Goal: Task Accomplishment & Management: Use online tool/utility

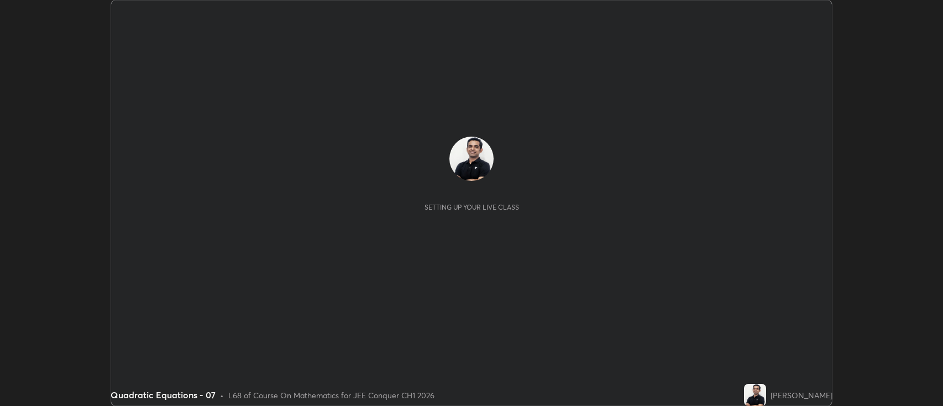
scroll to position [406, 943]
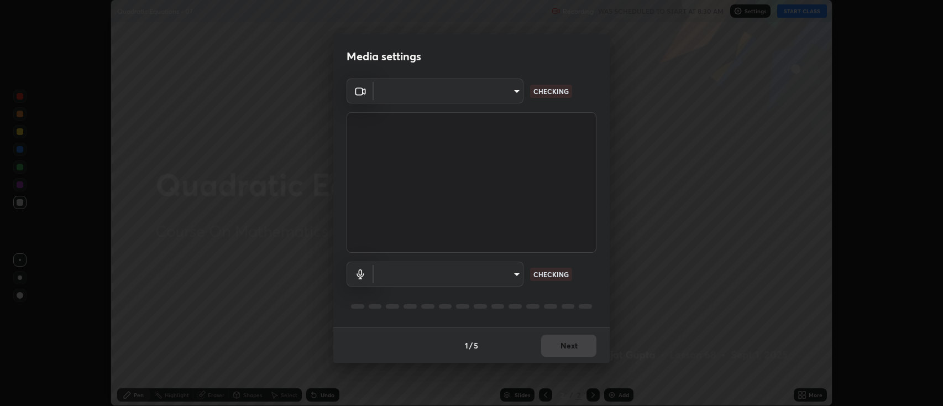
type input "2c539df44b605aa39b17bbacab34c2b800175de7e12b0f96efb5519cb0c2d180"
type input "default"
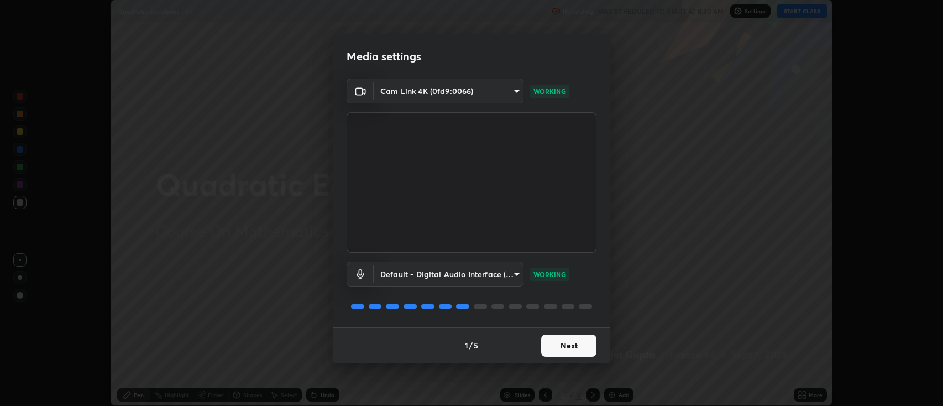
click at [571, 347] on button "Next" at bounding box center [568, 345] width 55 height 22
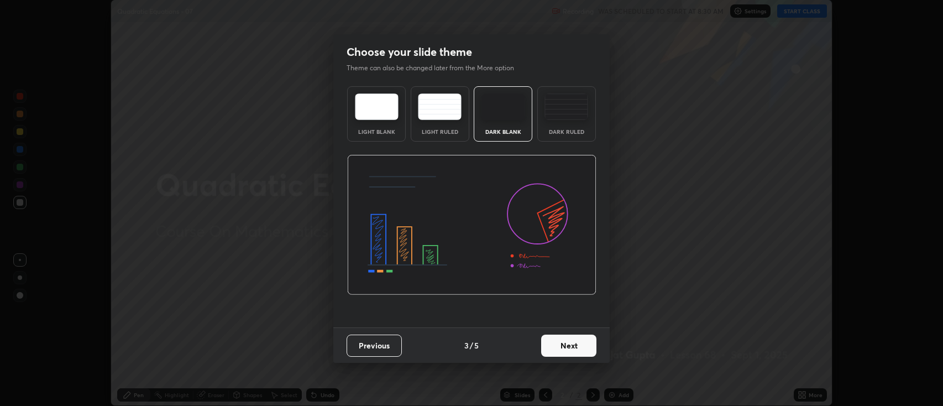
click at [570, 344] on button "Next" at bounding box center [568, 345] width 55 height 22
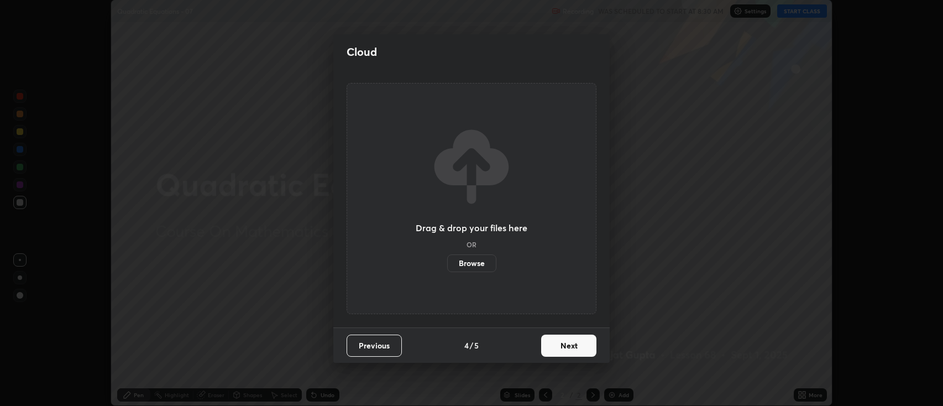
click at [571, 346] on button "Next" at bounding box center [568, 345] width 55 height 22
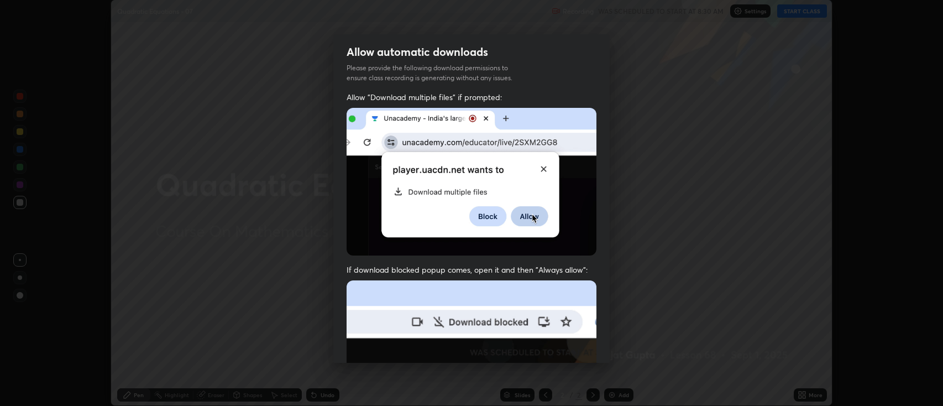
click at [572, 347] on img at bounding box center [471, 400] width 250 height 241
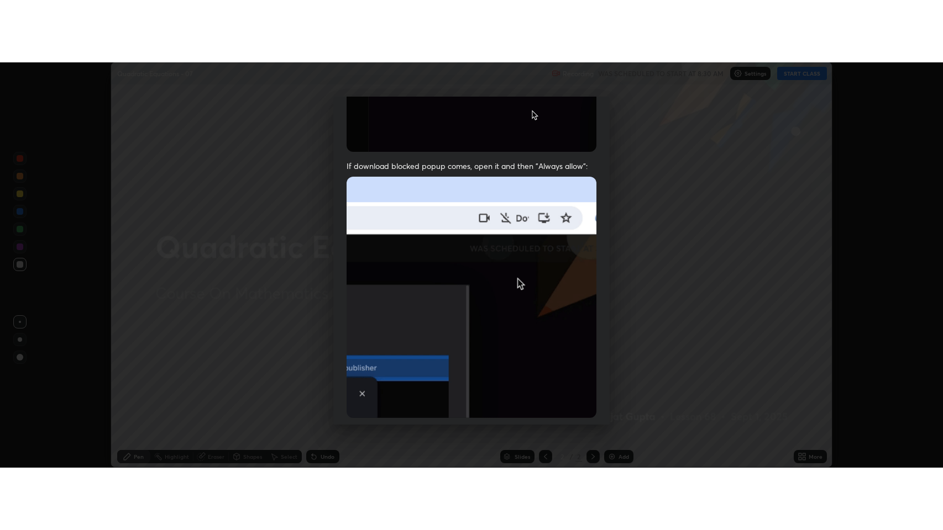
scroll to position [224, 0]
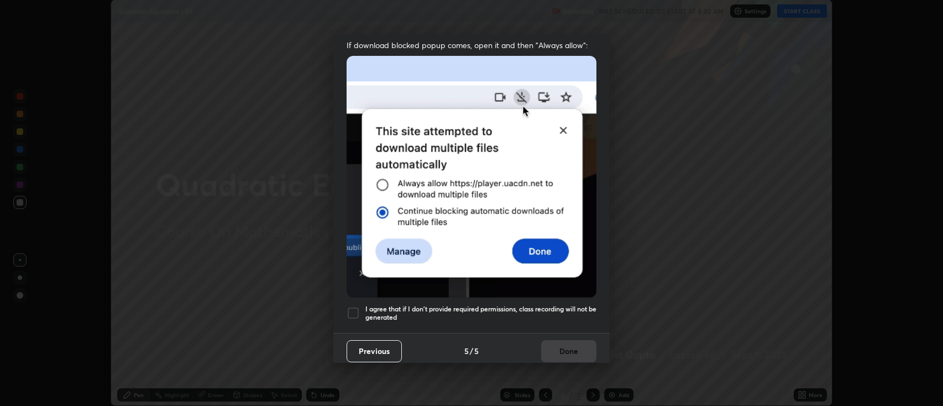
click at [357, 307] on div at bounding box center [352, 312] width 13 height 13
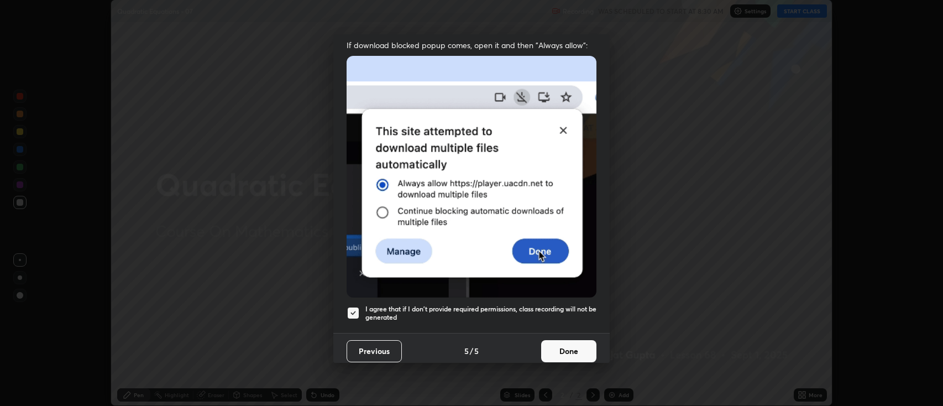
click at [565, 346] on button "Done" at bounding box center [568, 351] width 55 height 22
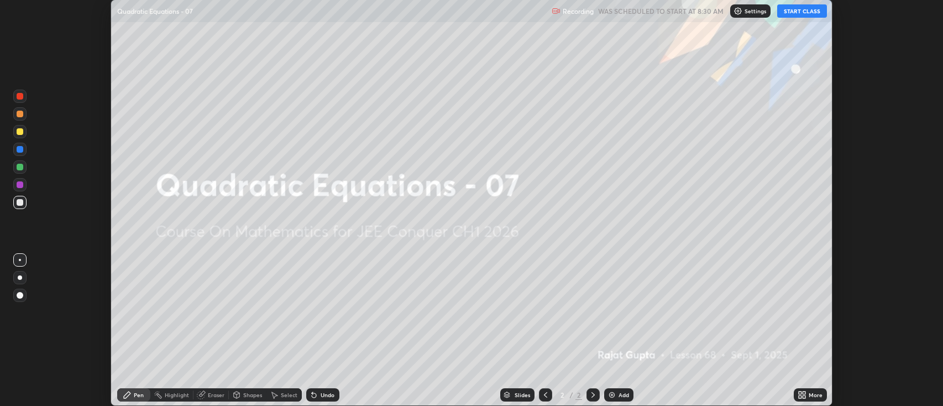
click at [800, 12] on button "START CLASS" at bounding box center [802, 10] width 50 height 13
click at [619, 392] on div "Add" at bounding box center [623, 395] width 10 height 6
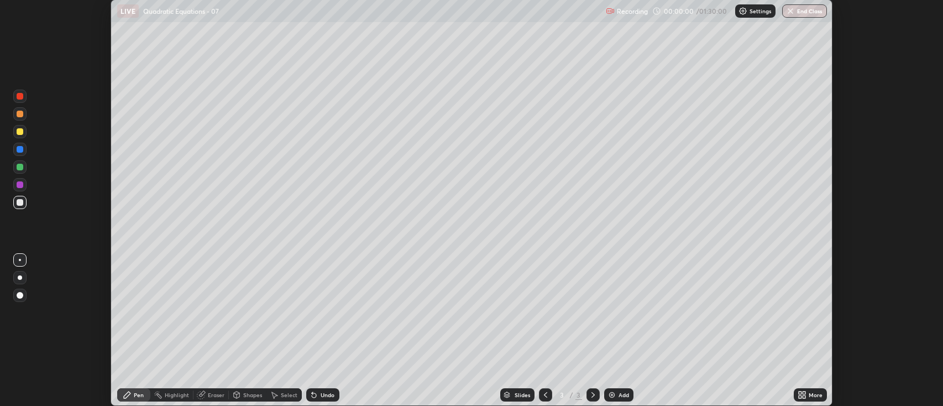
click at [807, 398] on div "More" at bounding box center [809, 394] width 33 height 13
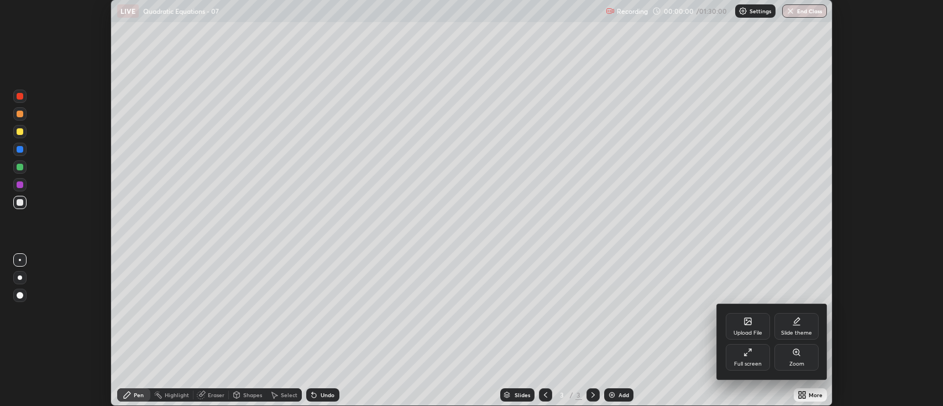
click at [751, 371] on div "Upload File Slide theme Full screen Zoom" at bounding box center [772, 341] width 111 height 75
click at [747, 361] on div "Full screen" at bounding box center [748, 364] width 28 height 6
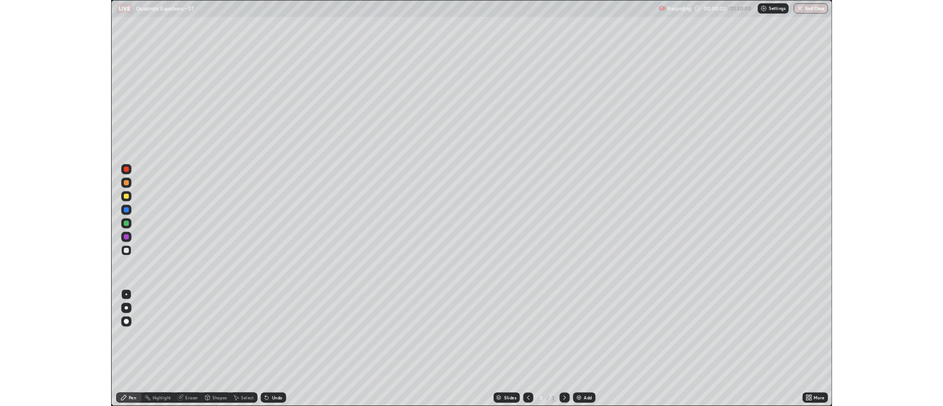
scroll to position [530, 943]
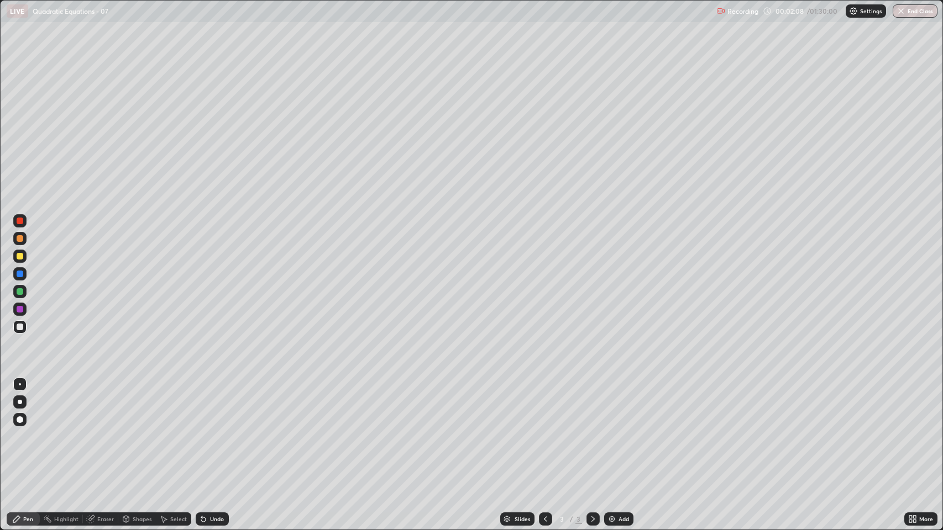
click at [218, 405] on div "Undo" at bounding box center [217, 520] width 14 height 6
click at [217, 405] on div "Undo" at bounding box center [217, 520] width 14 height 6
click at [219, 405] on div "Undo" at bounding box center [212, 519] width 33 height 13
click at [222, 405] on div "Undo" at bounding box center [212, 519] width 33 height 13
click at [219, 405] on div "Undo" at bounding box center [217, 520] width 14 height 6
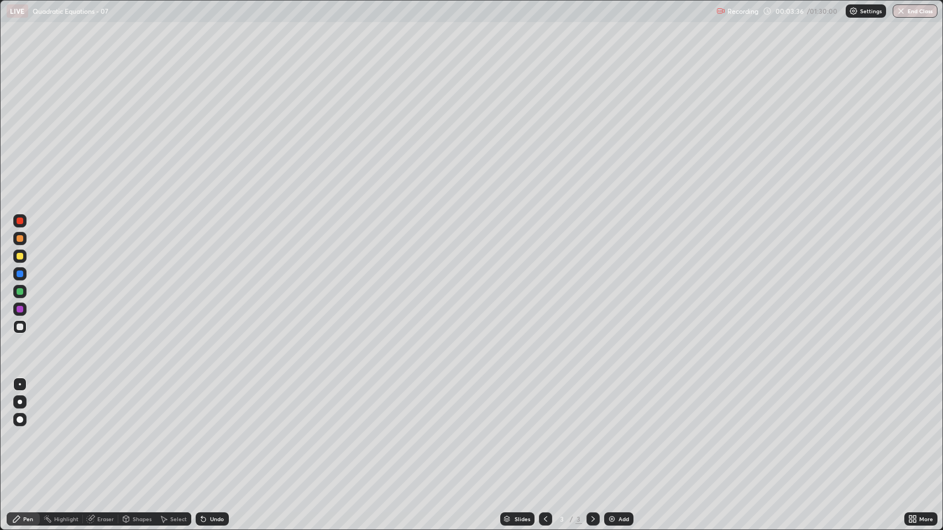
click at [217, 405] on div "Undo" at bounding box center [217, 520] width 14 height 6
click at [220, 405] on div "Undo" at bounding box center [217, 520] width 14 height 6
click at [220, 405] on div "Undo" at bounding box center [212, 519] width 33 height 13
click at [217, 405] on div "Undo" at bounding box center [212, 519] width 33 height 13
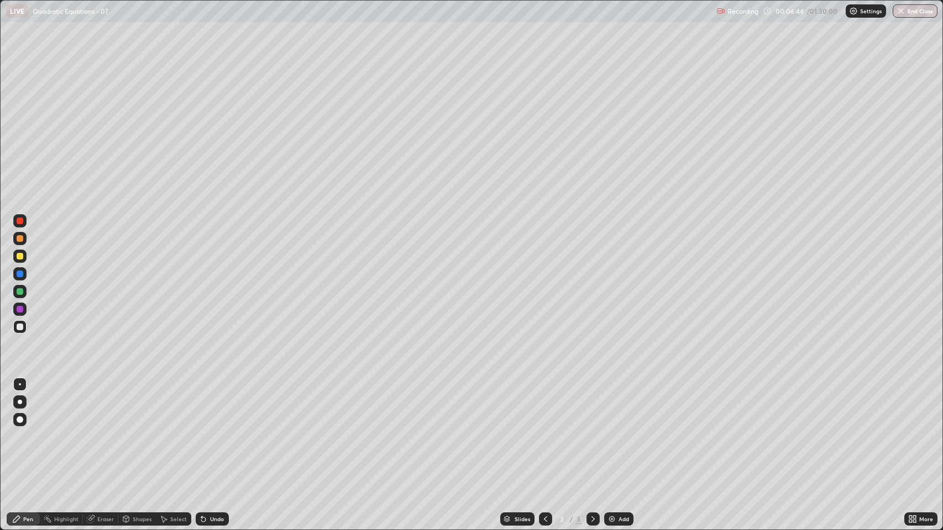
click at [616, 405] on div "Add" at bounding box center [618, 519] width 29 height 13
click at [619, 405] on div "Add" at bounding box center [623, 520] width 10 height 6
click at [219, 405] on div "Undo" at bounding box center [217, 520] width 14 height 6
click at [219, 405] on div "Undo" at bounding box center [212, 519] width 33 height 13
click at [106, 405] on div "Eraser" at bounding box center [105, 520] width 17 height 6
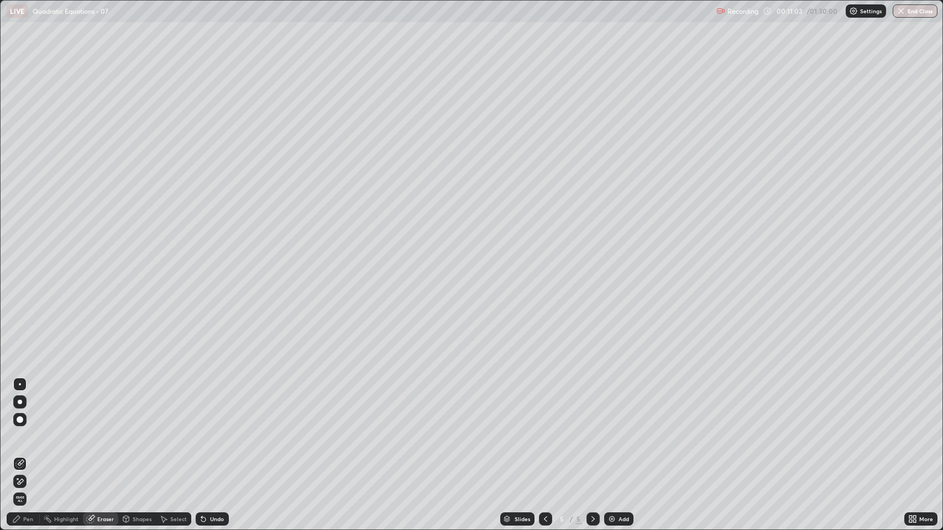
click at [25, 405] on div "Pen" at bounding box center [28, 520] width 10 height 6
click at [216, 405] on div "Undo" at bounding box center [217, 520] width 14 height 6
click at [219, 405] on div "Undo" at bounding box center [217, 520] width 14 height 6
click at [212, 405] on div "Undo" at bounding box center [217, 520] width 14 height 6
click at [209, 405] on div "Undo" at bounding box center [212, 519] width 33 height 13
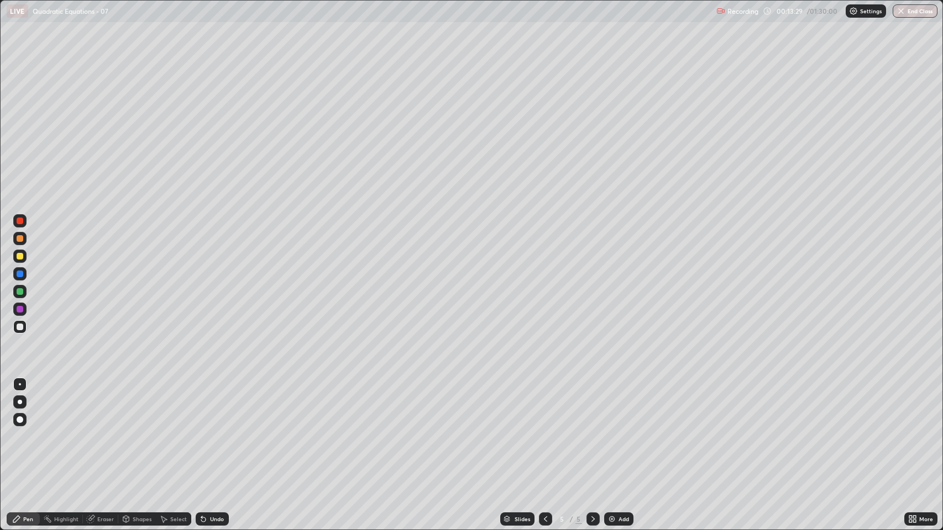
click at [206, 405] on div "Undo" at bounding box center [212, 519] width 33 height 13
click at [206, 405] on icon at bounding box center [203, 519] width 9 height 9
click at [619, 405] on div "Add" at bounding box center [623, 520] width 10 height 6
click at [210, 405] on div "Undo" at bounding box center [217, 520] width 14 height 6
click at [218, 405] on div "Undo" at bounding box center [212, 519] width 33 height 13
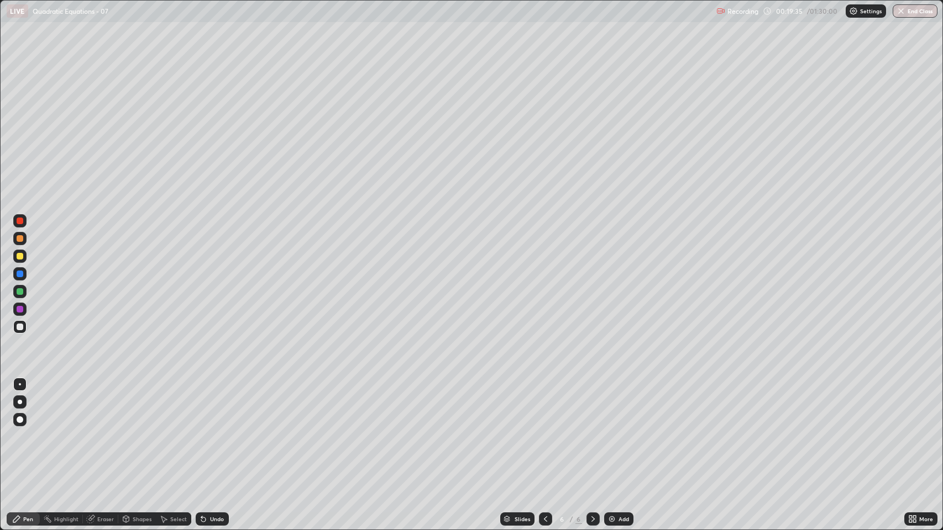
click at [210, 405] on div "Undo" at bounding box center [217, 520] width 14 height 6
click at [618, 405] on div "Add" at bounding box center [618, 519] width 29 height 13
click at [219, 405] on div "Undo" at bounding box center [217, 520] width 14 height 6
click at [111, 405] on div "Eraser" at bounding box center [105, 520] width 17 height 6
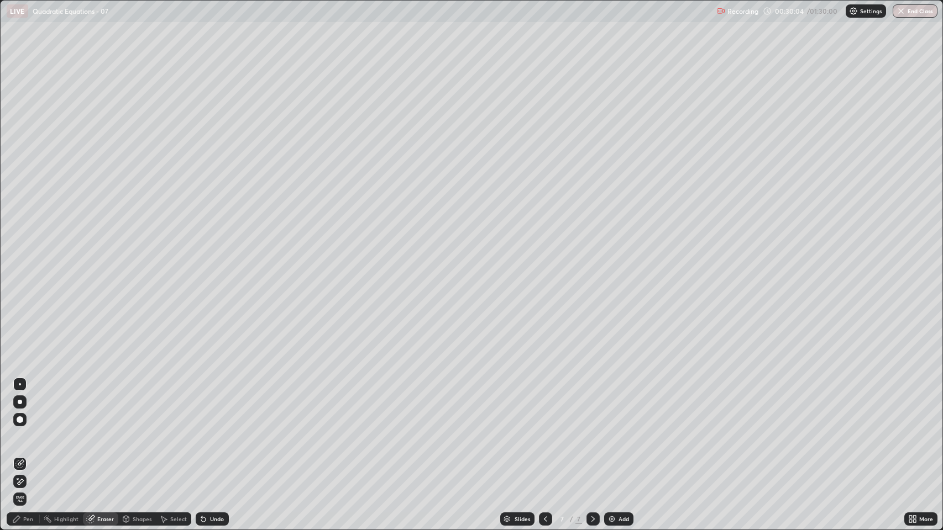
click at [20, 405] on icon at bounding box center [19, 481] width 9 height 9
click at [30, 405] on div "Pen" at bounding box center [28, 520] width 10 height 6
click at [626, 405] on div "Add" at bounding box center [623, 520] width 10 height 6
click at [106, 405] on div "Eraser" at bounding box center [105, 520] width 17 height 6
click at [27, 405] on div "Pen" at bounding box center [28, 520] width 10 height 6
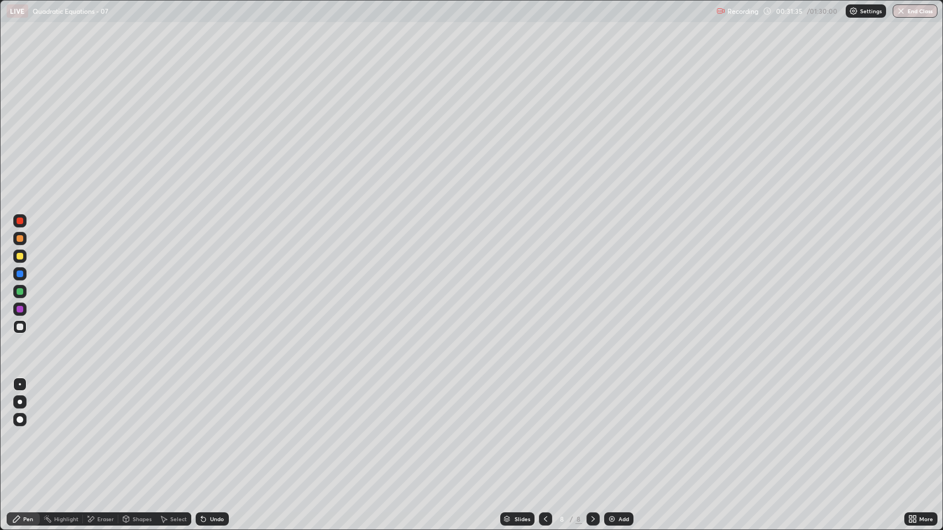
click at [545, 405] on icon at bounding box center [545, 519] width 9 height 9
click at [592, 405] on icon at bounding box center [592, 519] width 9 height 9
click at [542, 405] on div at bounding box center [545, 519] width 13 height 22
click at [592, 405] on icon at bounding box center [592, 519] width 9 height 9
click at [544, 405] on icon at bounding box center [545, 519] width 9 height 9
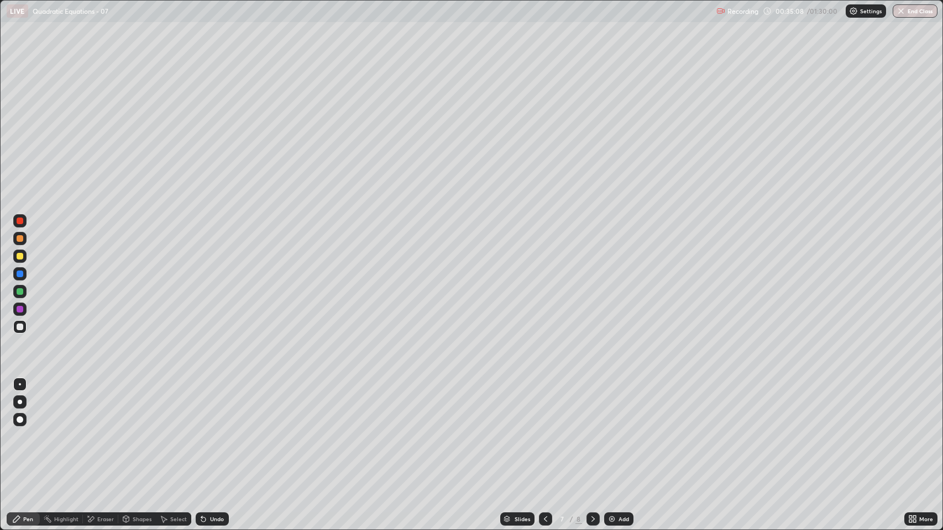
click at [592, 405] on icon at bounding box center [592, 519] width 9 height 9
click at [618, 405] on div "Add" at bounding box center [623, 520] width 10 height 6
click at [616, 405] on div "Add" at bounding box center [618, 519] width 29 height 13
click at [217, 405] on div "Undo" at bounding box center [217, 520] width 14 height 6
click at [215, 405] on div "Undo" at bounding box center [217, 520] width 14 height 6
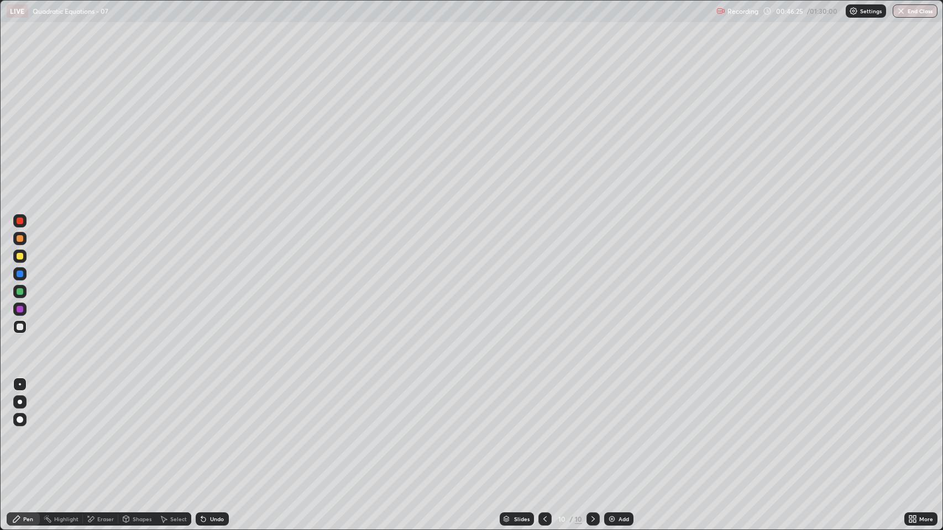
click at [616, 405] on div "Add" at bounding box center [618, 519] width 29 height 13
click at [160, 405] on icon at bounding box center [163, 519] width 9 height 9
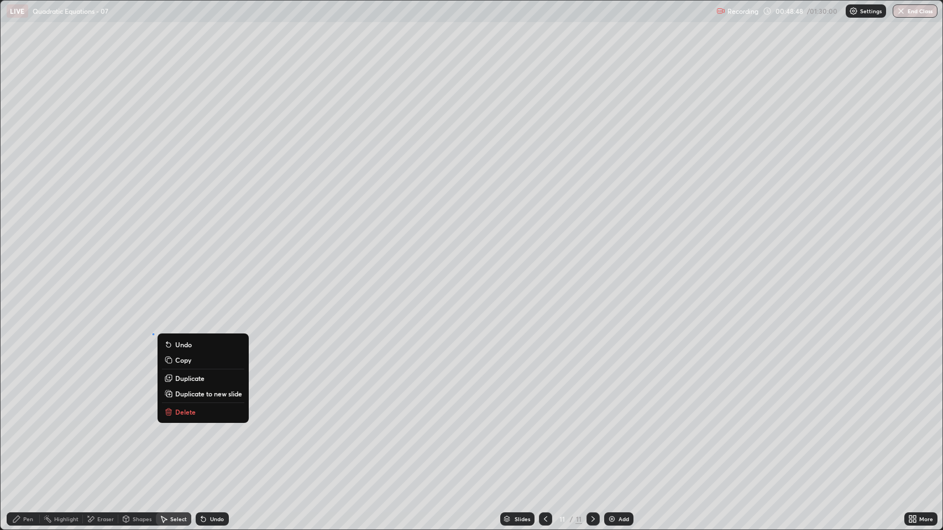
click at [180, 405] on p "Delete" at bounding box center [185, 412] width 20 height 9
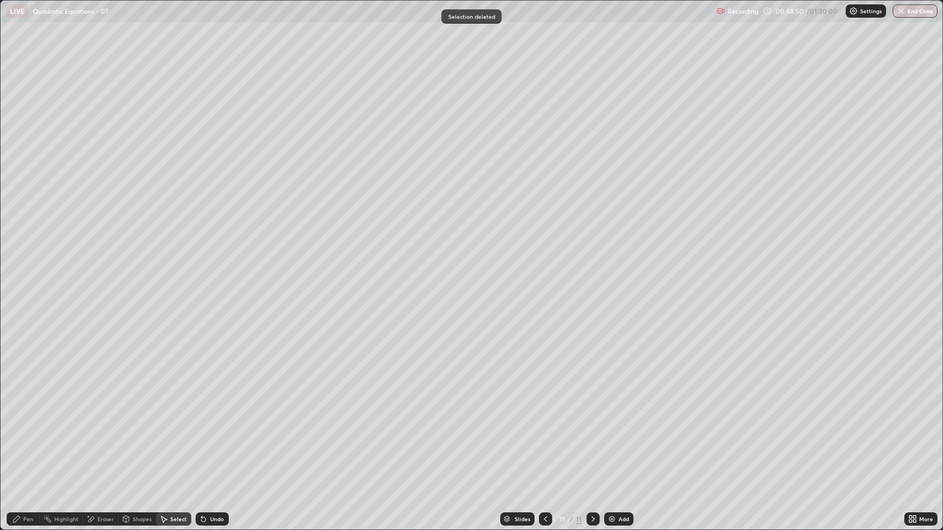
click at [20, 405] on icon at bounding box center [16, 519] width 7 height 7
click at [618, 405] on div "Add" at bounding box center [623, 520] width 10 height 6
click at [626, 405] on div "Add" at bounding box center [623, 520] width 10 height 6
click at [106, 405] on div "Eraser" at bounding box center [105, 520] width 17 height 6
click at [23, 405] on div "Pen" at bounding box center [28, 520] width 10 height 6
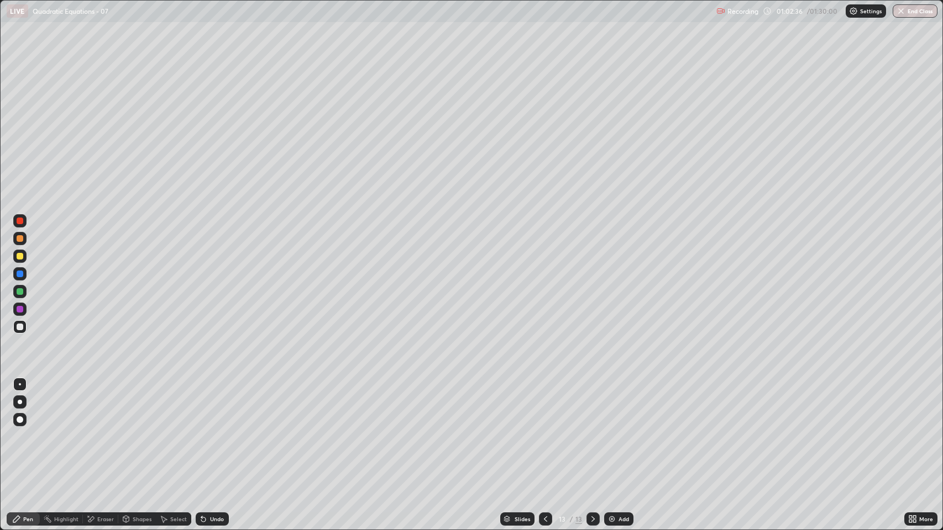
click at [214, 405] on div "Undo" at bounding box center [217, 520] width 14 height 6
click at [616, 405] on div "Add" at bounding box center [618, 519] width 29 height 13
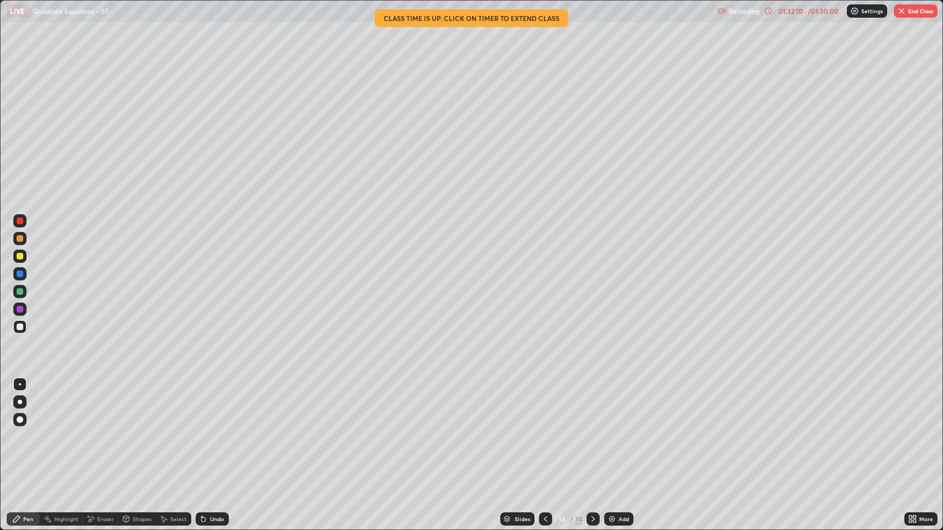
click at [901, 10] on img "button" at bounding box center [901, 11] width 9 height 9
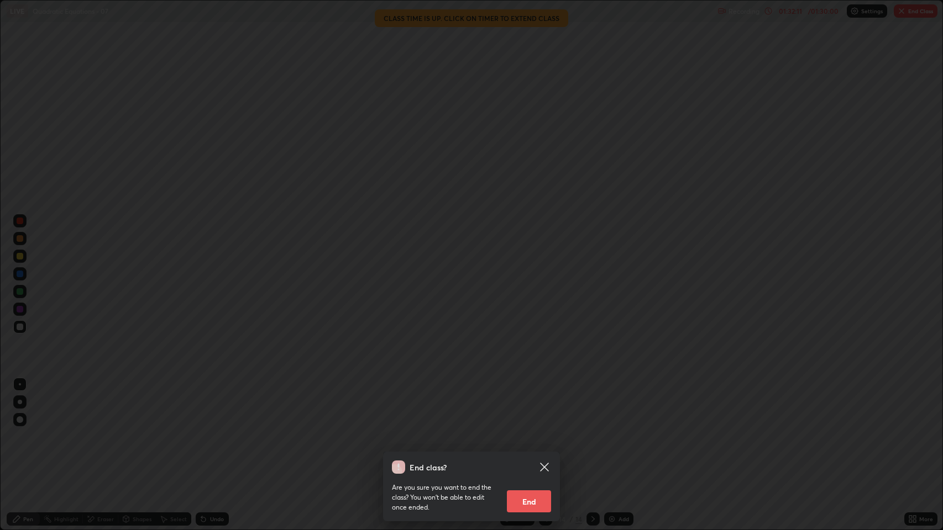
click at [540, 405] on button "End" at bounding box center [529, 502] width 44 height 22
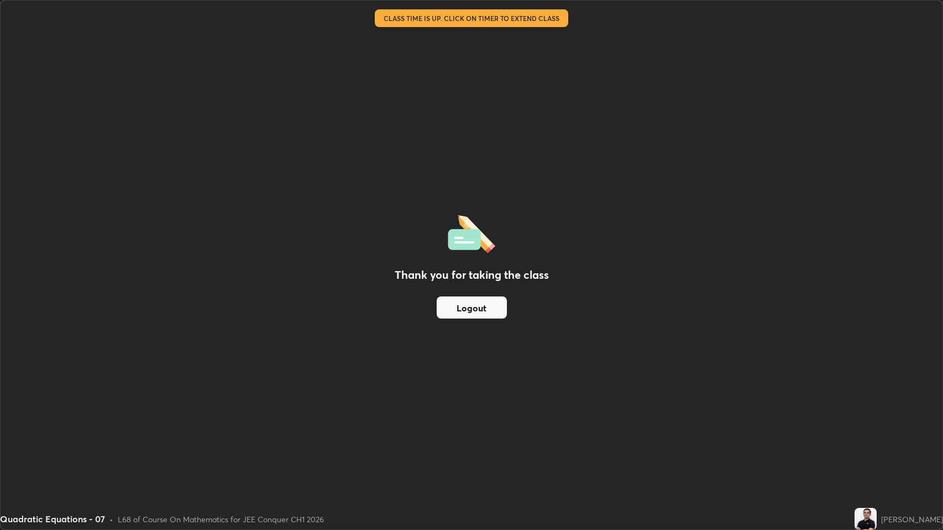
click at [487, 308] on button "Logout" at bounding box center [472, 308] width 70 height 22
click at [490, 311] on button "Logout" at bounding box center [472, 308] width 70 height 22
click at [490, 307] on button "Logout" at bounding box center [472, 308] width 70 height 22
click at [487, 306] on button "Logout" at bounding box center [472, 308] width 70 height 22
click at [486, 307] on button "Logout" at bounding box center [472, 308] width 70 height 22
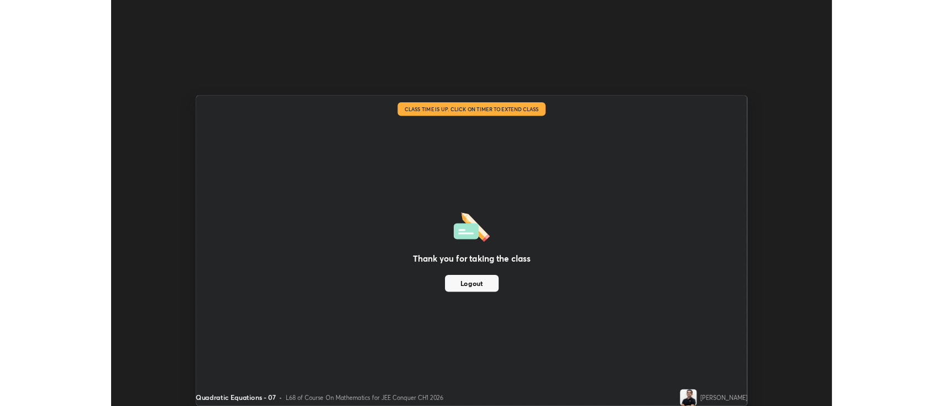
scroll to position [54850, 54313]
